Goal: Information Seeking & Learning: Learn about a topic

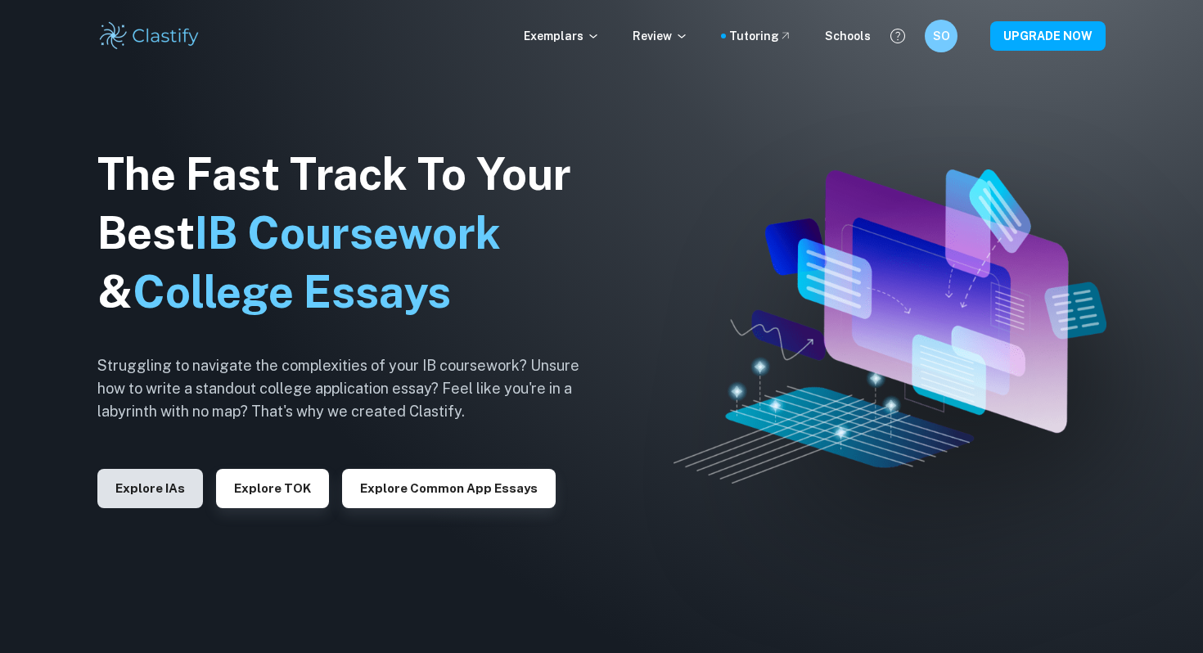
click at [151, 484] on button "Explore IAs" at bounding box center [150, 488] width 106 height 39
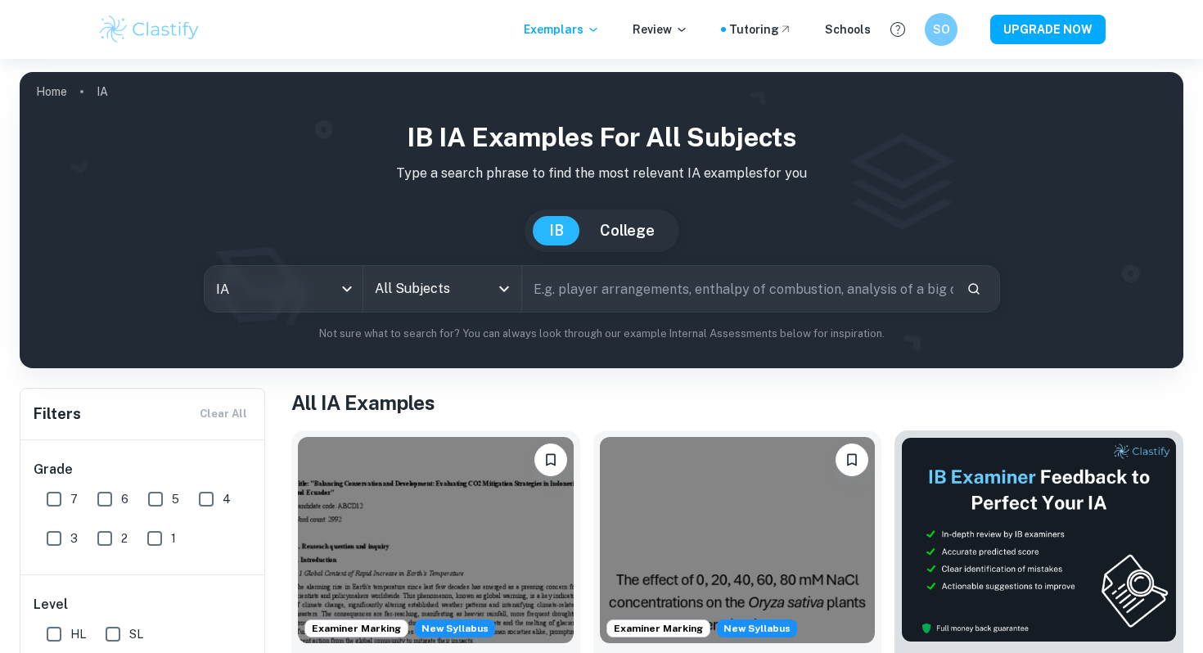
scroll to position [187, 0]
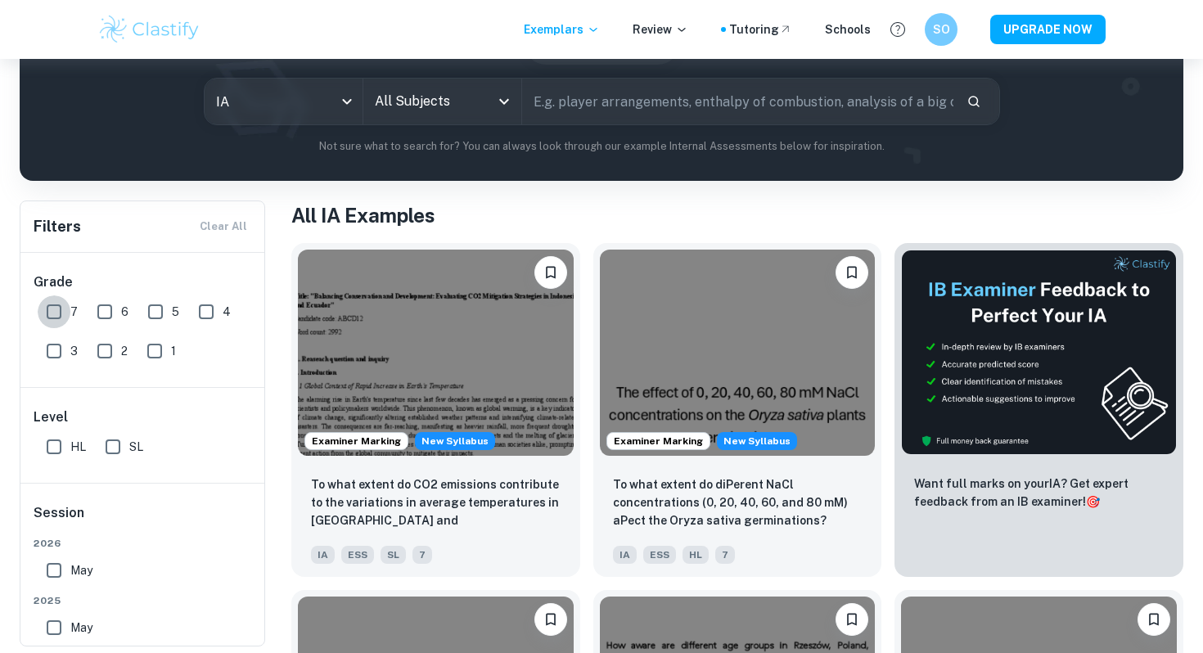
click at [58, 308] on input "7" at bounding box center [54, 311] width 33 height 33
checkbox input "true"
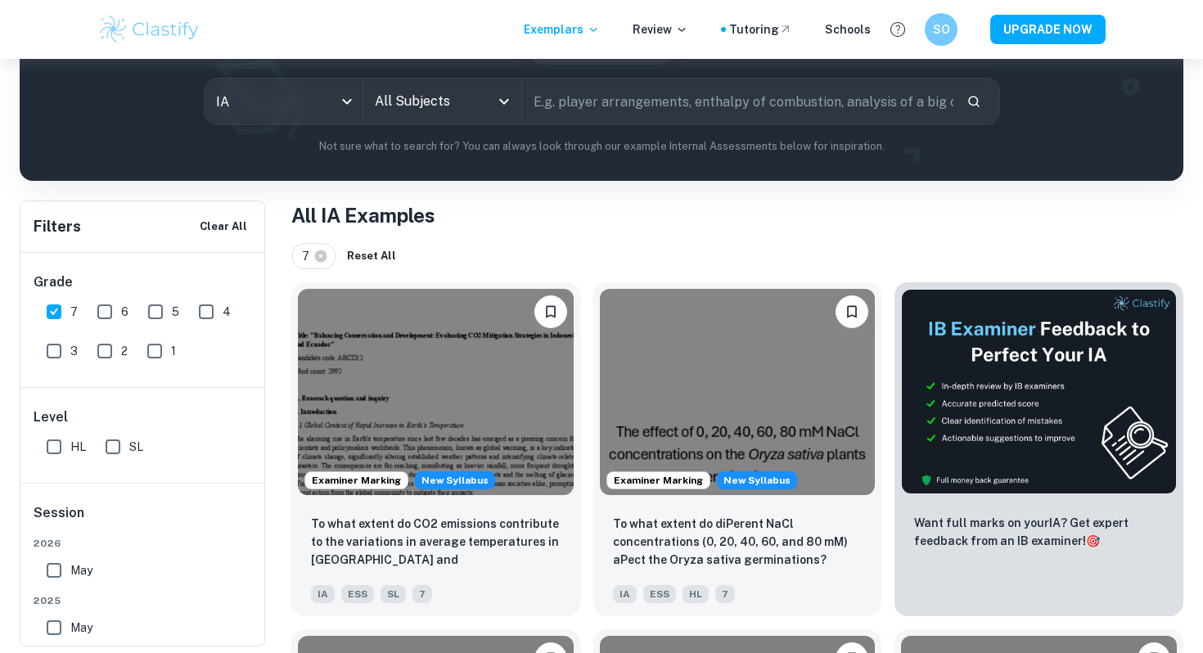
click at [47, 447] on input "HL" at bounding box center [54, 446] width 33 height 33
checkbox input "true"
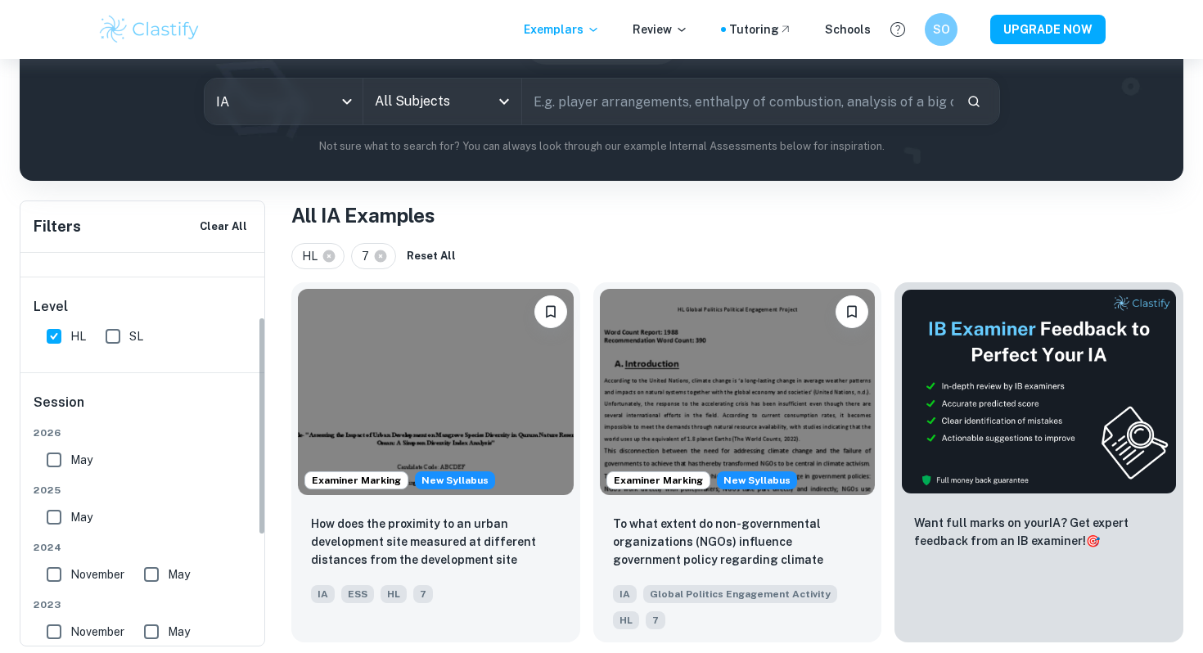
scroll to position [116, 0]
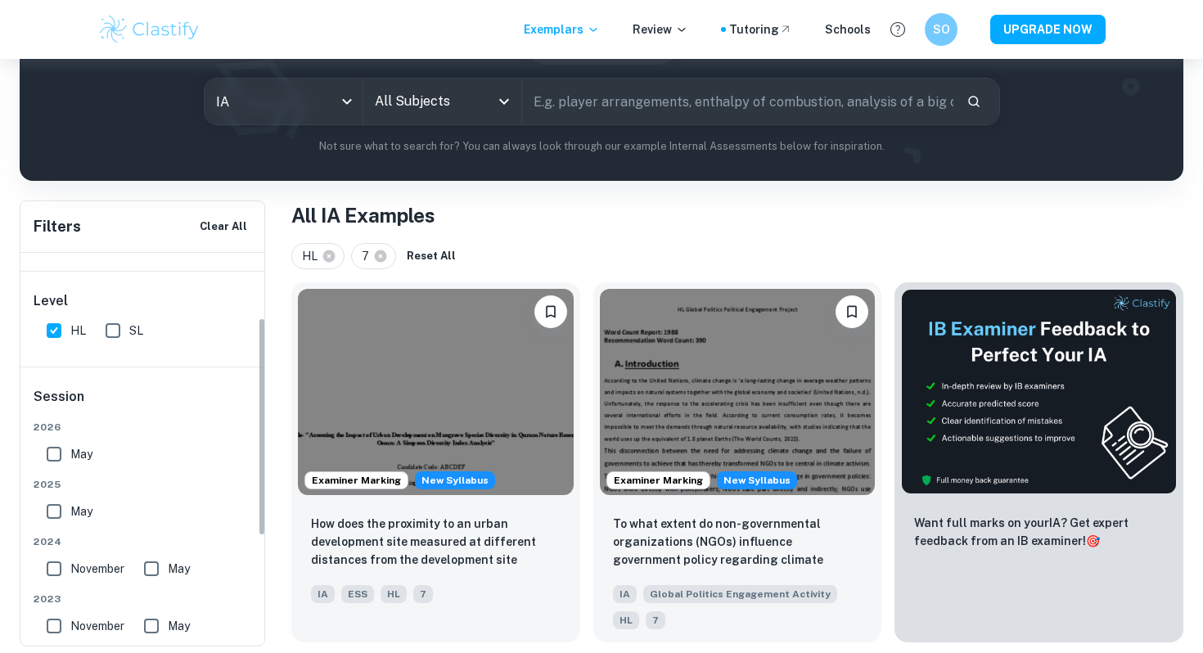
click at [43, 506] on input "May" at bounding box center [54, 511] width 33 height 33
checkbox input "true"
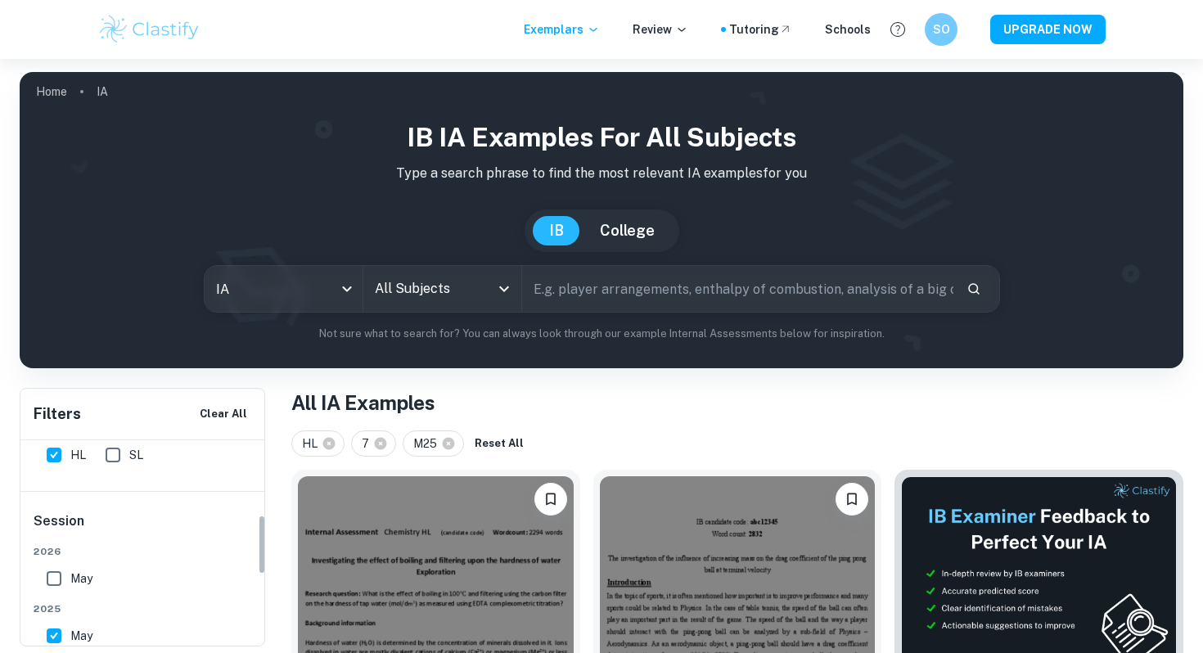
scroll to position [257, 0]
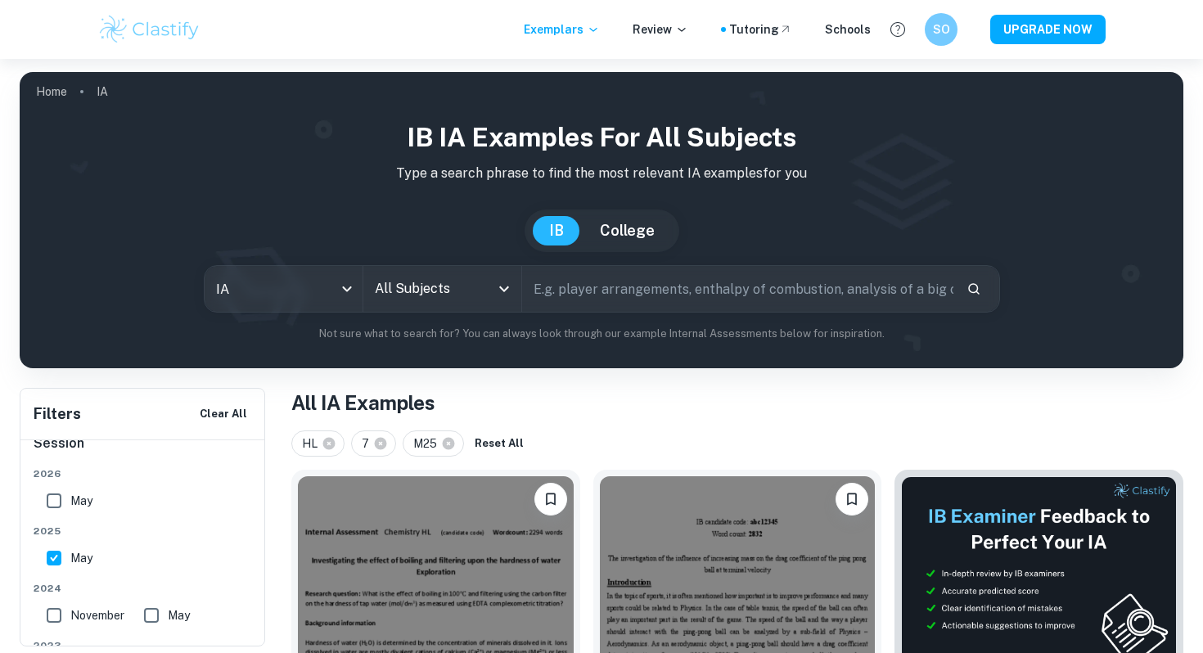
click at [421, 287] on input "All Subjects" at bounding box center [430, 288] width 119 height 31
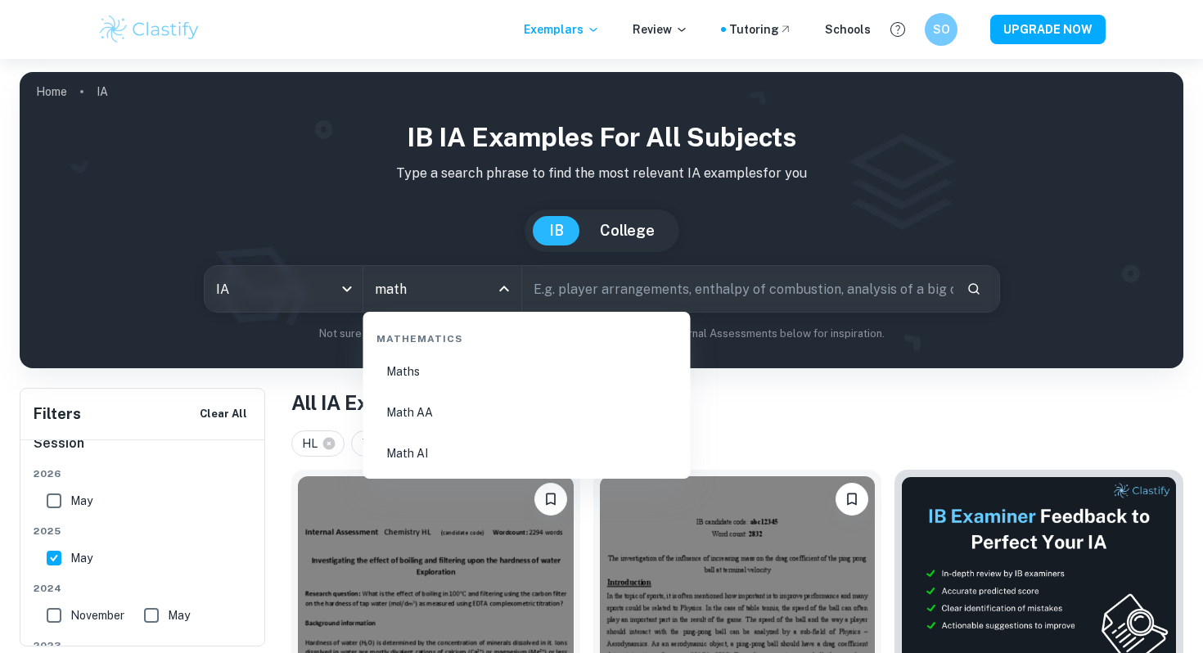
click at [438, 420] on li "Math AA" at bounding box center [527, 412] width 314 height 38
type input "Math AA"
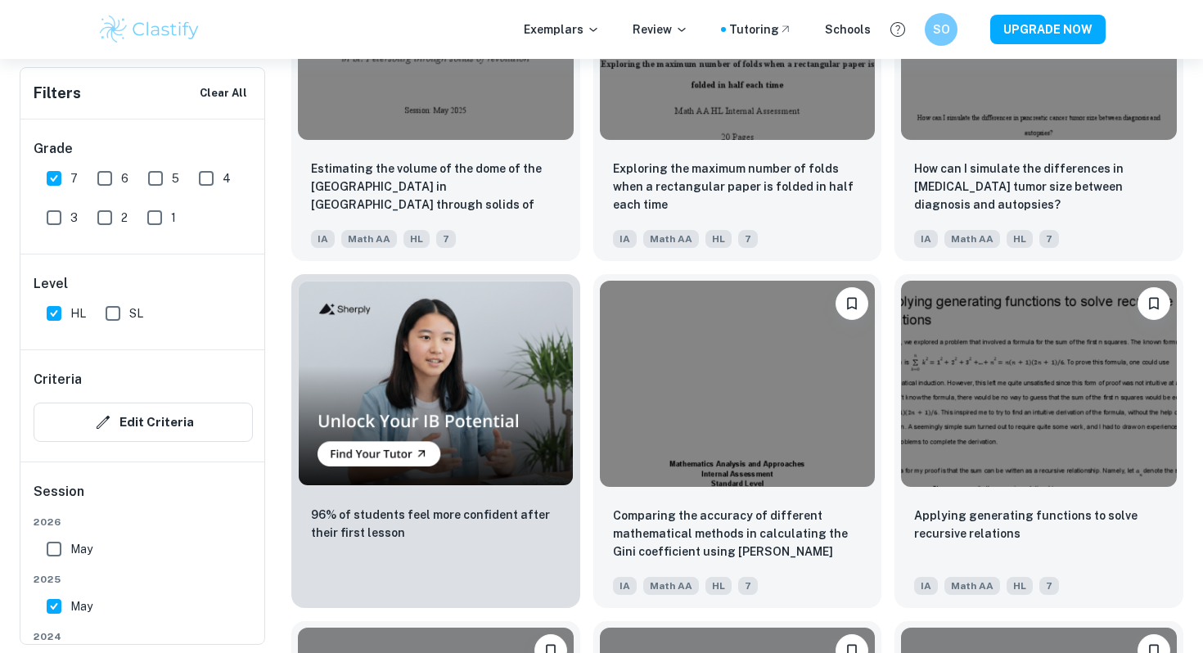
scroll to position [1037, 0]
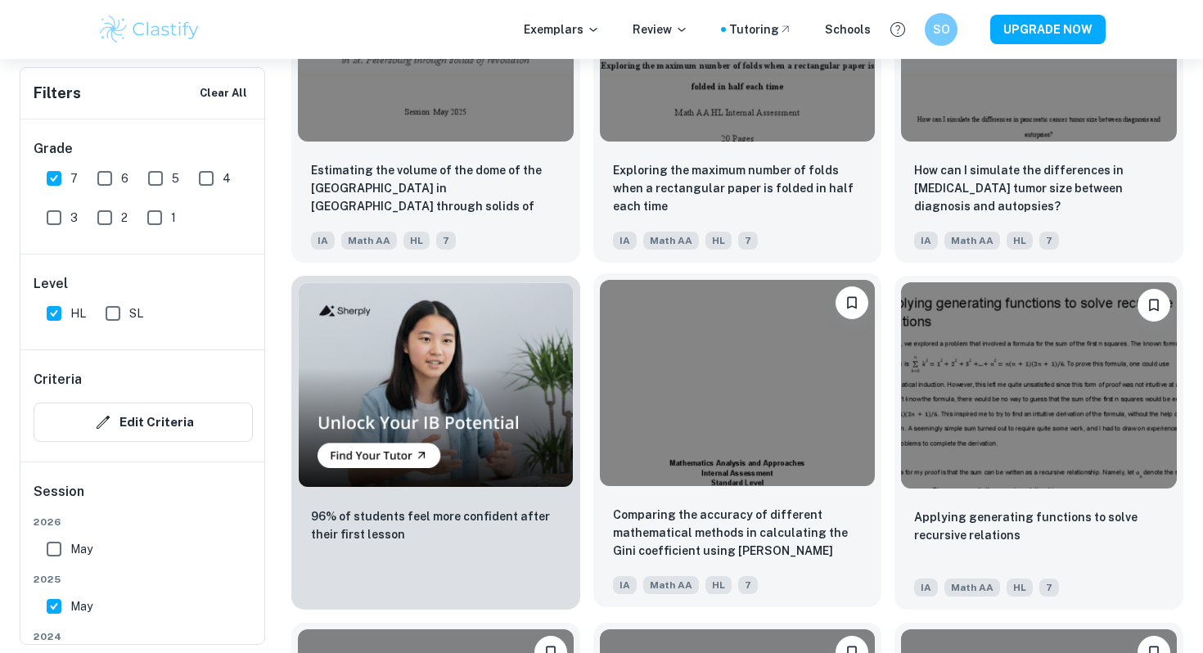
click at [695, 452] on img at bounding box center [738, 383] width 276 height 206
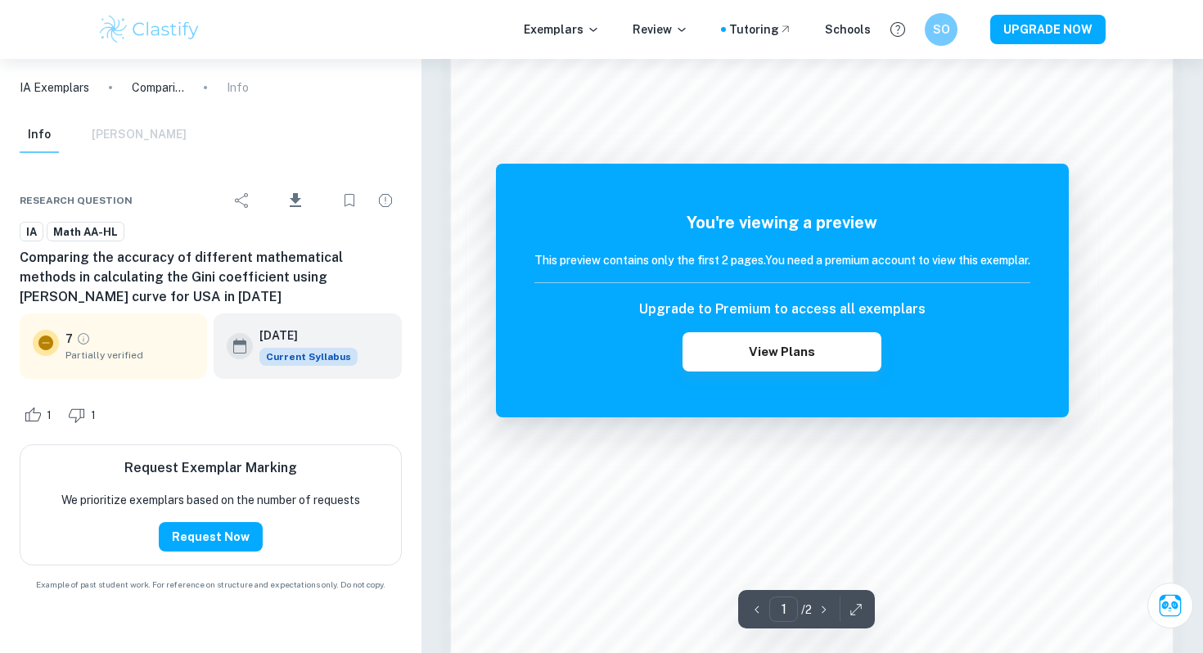
scroll to position [1104, 0]
click at [949, 16] on div "SO" at bounding box center [941, 30] width 34 height 34
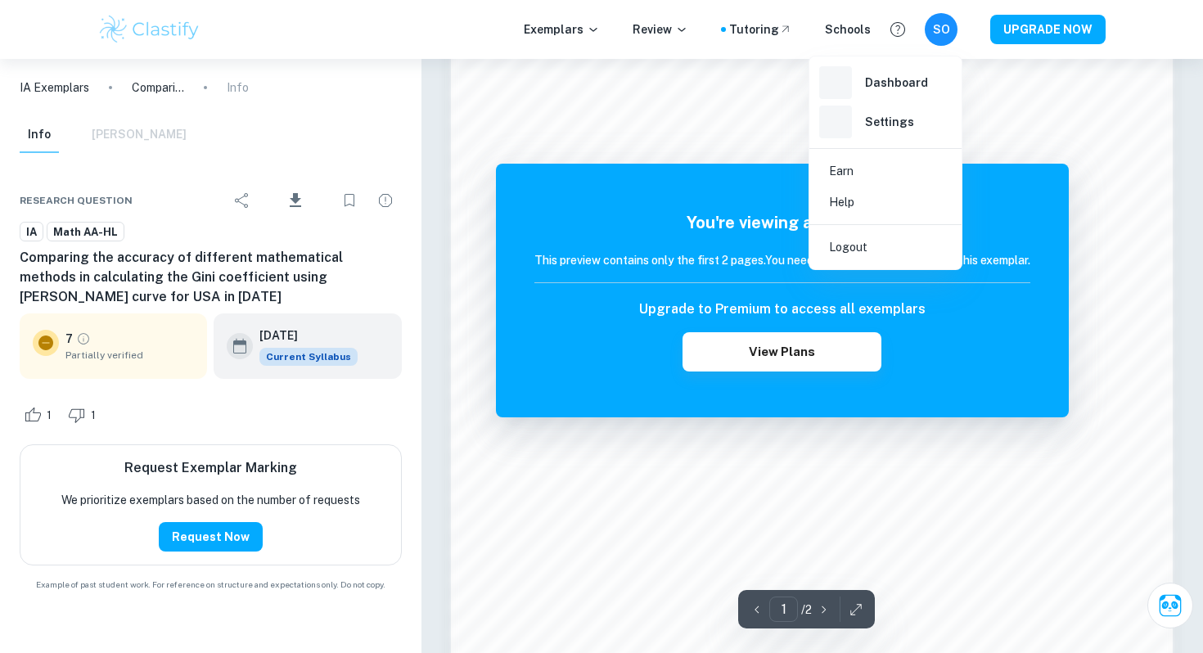
click at [949, 16] on div at bounding box center [601, 326] width 1203 height 653
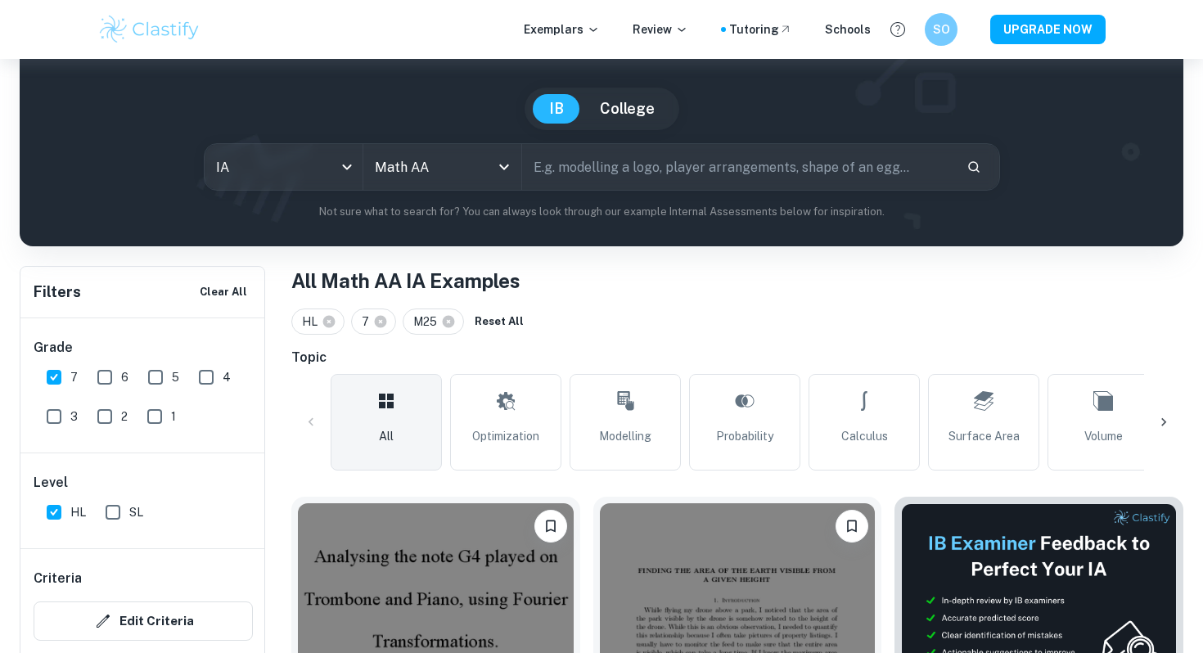
scroll to position [378, 0]
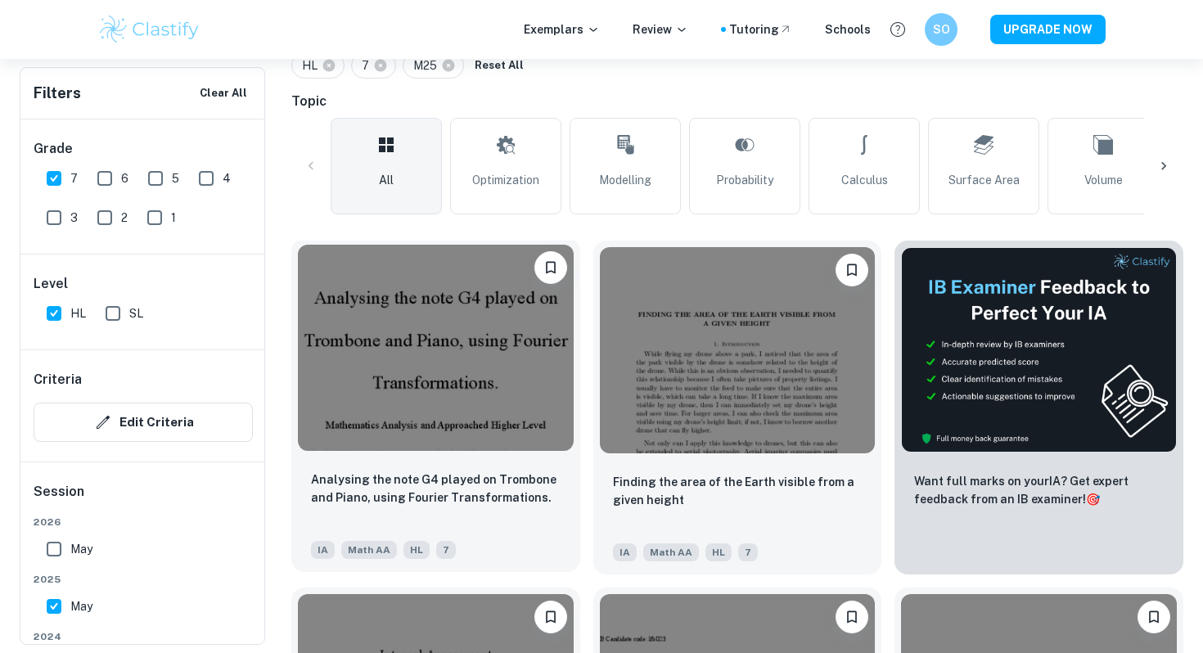
click at [461, 389] on img at bounding box center [436, 348] width 276 height 206
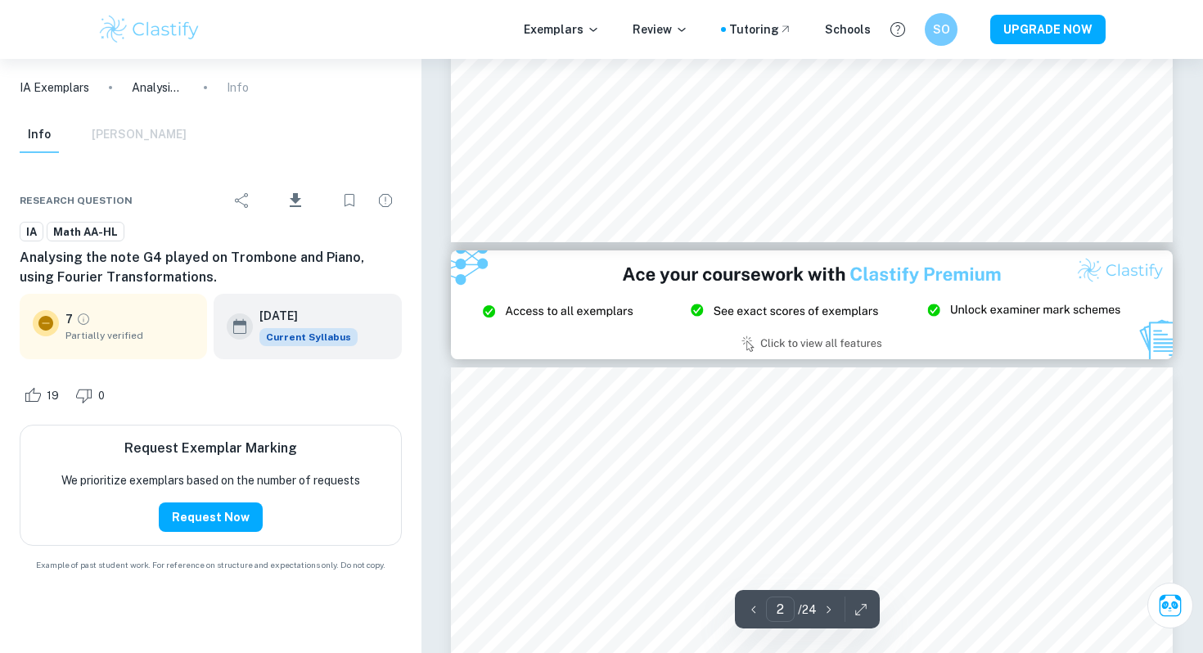
type input "3"
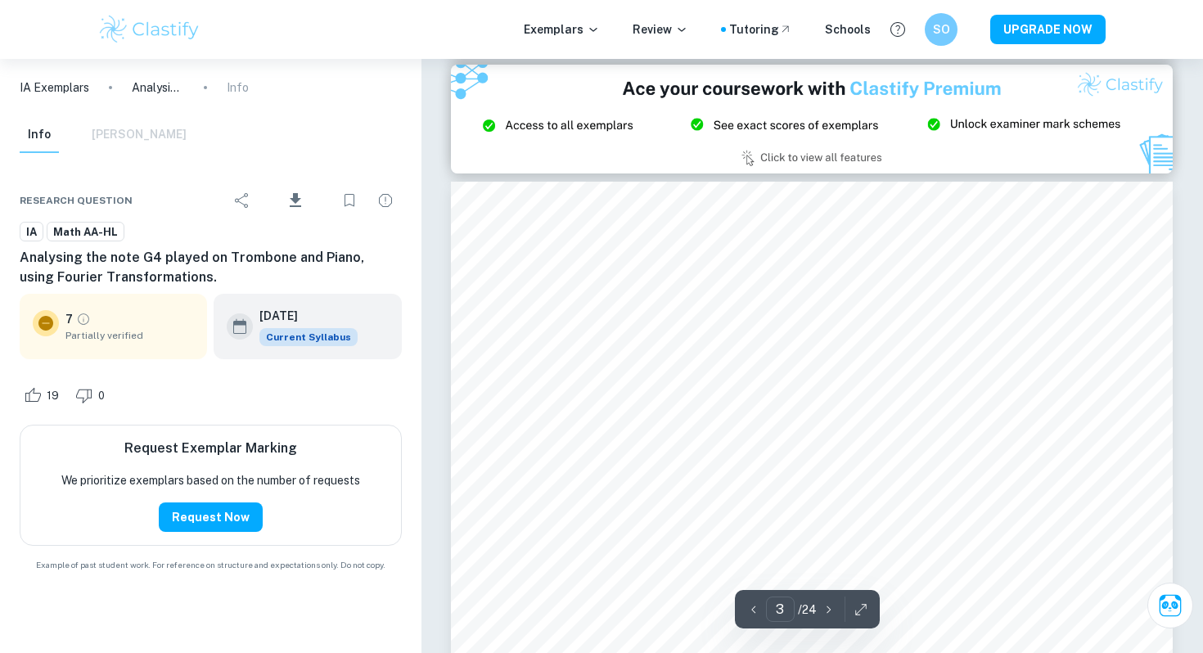
scroll to position [2178, 0]
